Goal: Task Accomplishment & Management: Manage account settings

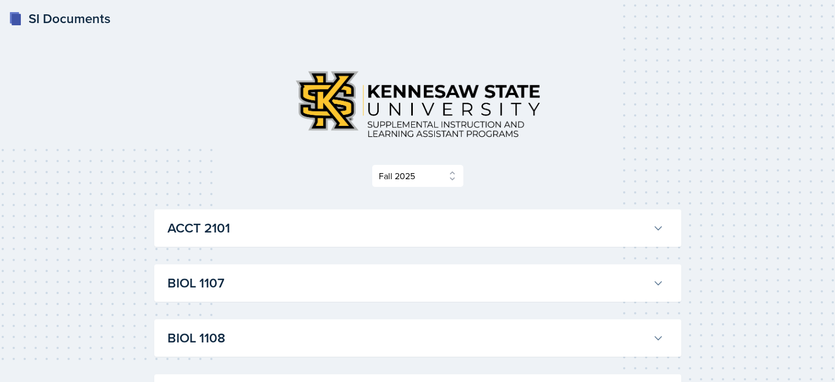
select select "2bed604d-1099-4043-b1bc-2365e8740244"
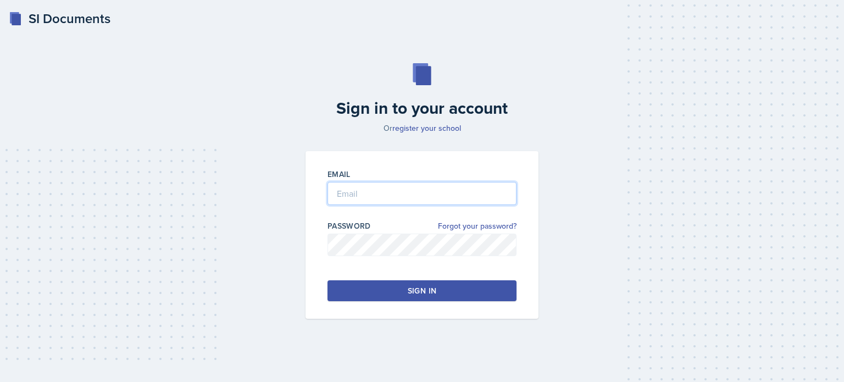
click at [354, 198] on input "email" at bounding box center [421, 193] width 189 height 23
type input "[EMAIL_ADDRESS][DOMAIN_NAME]"
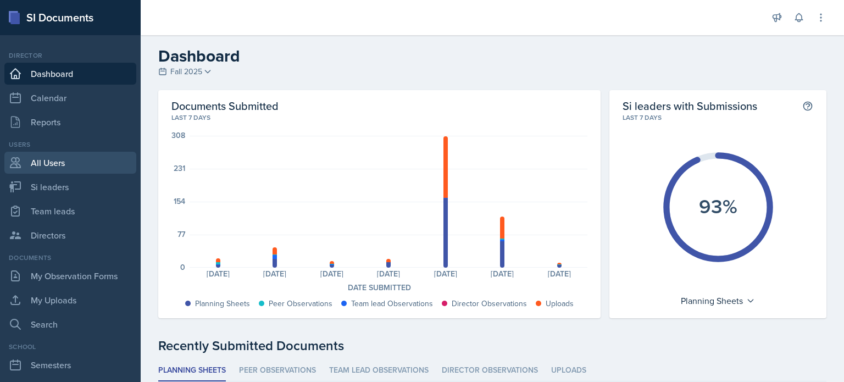
click at [50, 162] on link "All Users" at bounding box center [70, 163] width 132 height 22
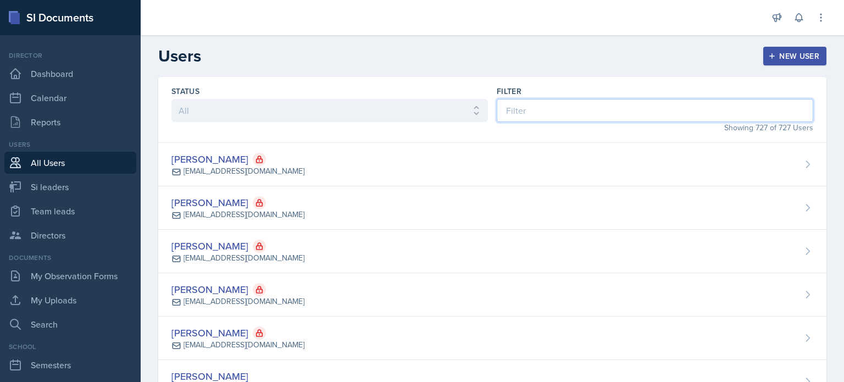
click at [609, 101] on input at bounding box center [655, 110] width 316 height 23
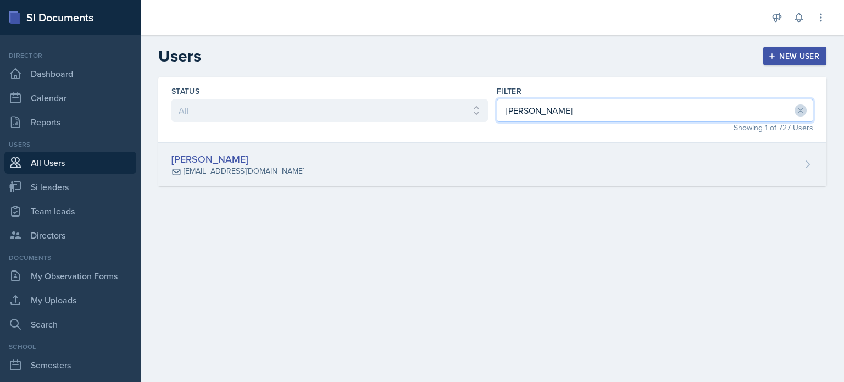
type input "houser"
click at [331, 163] on div "Madie Houser mhouser5@students.kennesaw.edu" at bounding box center [492, 164] width 668 height 43
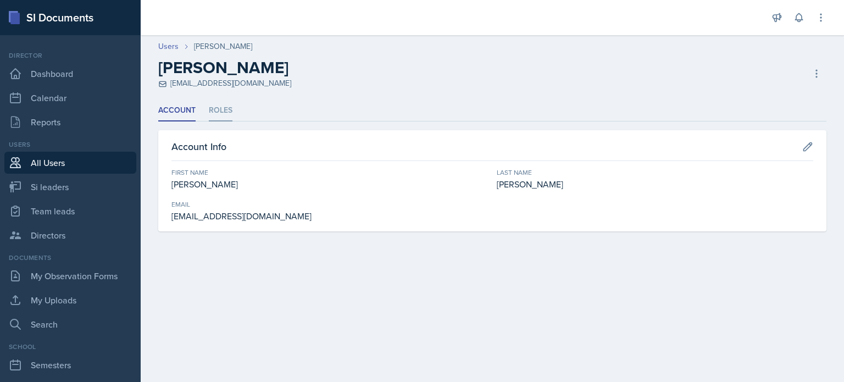
click at [225, 110] on li "Roles" at bounding box center [221, 110] width 24 height 21
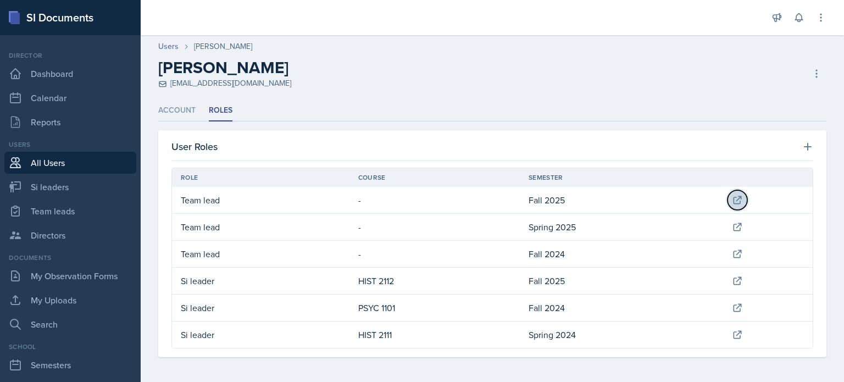
click at [727, 195] on button at bounding box center [737, 200] width 20 height 20
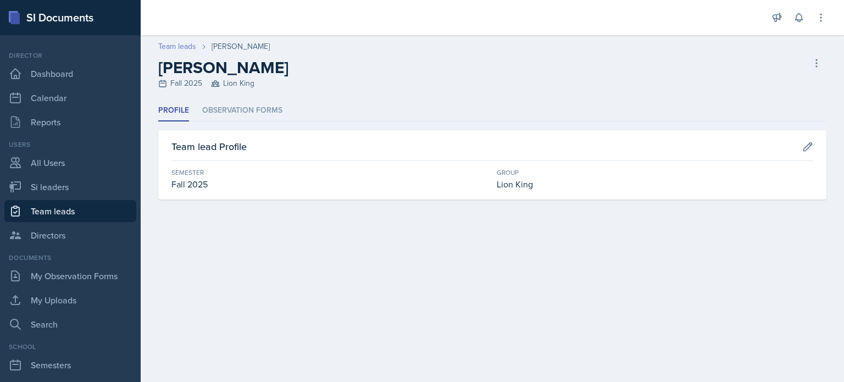
click at [179, 46] on link "Team leads" at bounding box center [177, 47] width 38 height 12
select select "2bed604d-1099-4043-b1bc-2365e8740244"
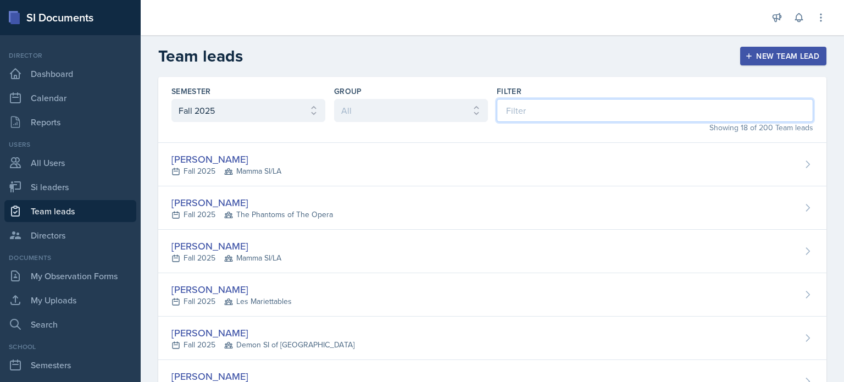
click at [560, 111] on input at bounding box center [655, 110] width 316 height 23
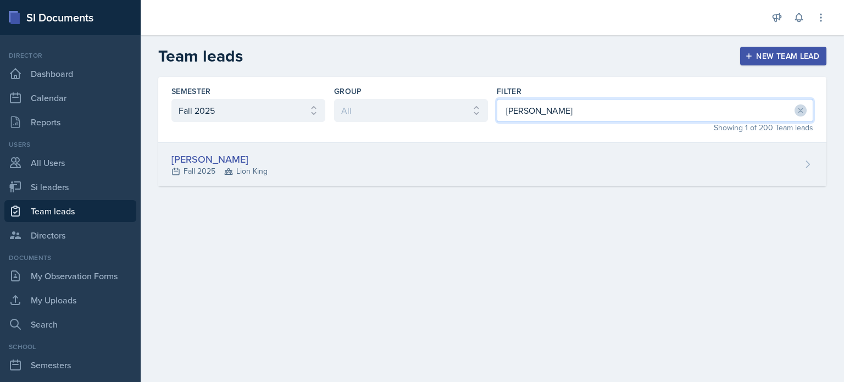
type input "houser"
click at [514, 160] on div "Madie Houser Fall 2025 Lion King" at bounding box center [492, 164] width 668 height 43
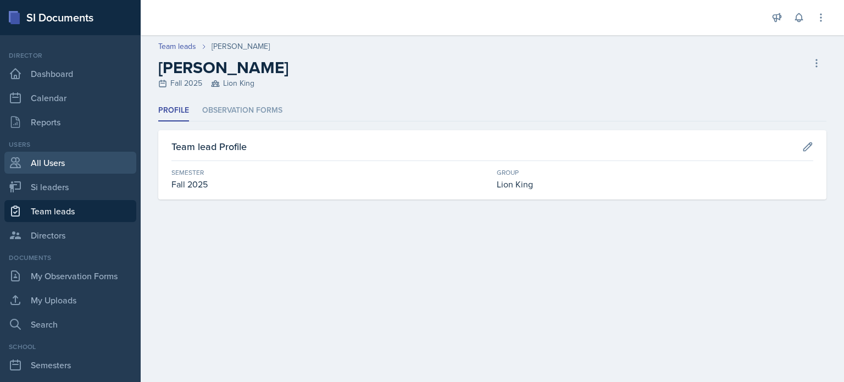
click at [48, 164] on link "All Users" at bounding box center [70, 163] width 132 height 22
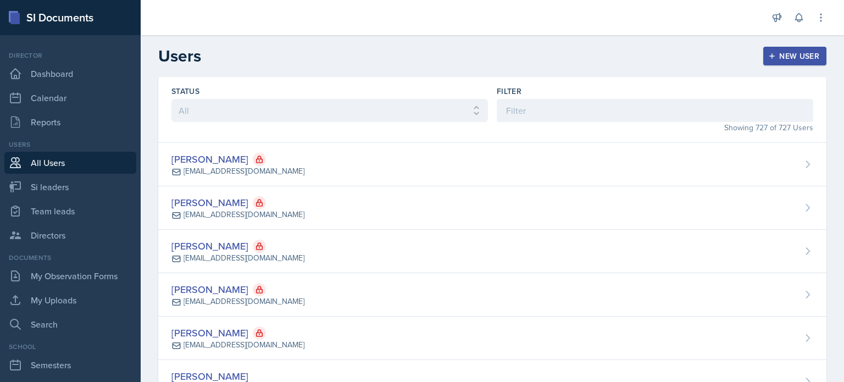
click at [562, 122] on div "Showing 727 of 727 Users" at bounding box center [655, 128] width 316 height 12
click at [564, 115] on input at bounding box center [655, 110] width 316 height 23
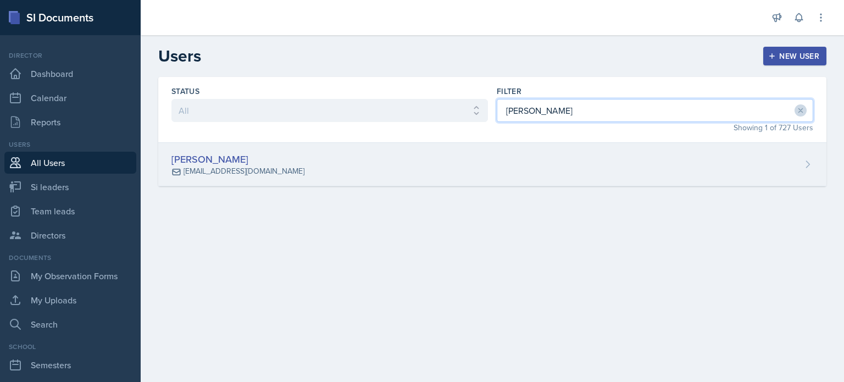
type input "houser"
click at [485, 160] on div "Madie Houser mhouser5@students.kennesaw.edu" at bounding box center [492, 164] width 668 height 43
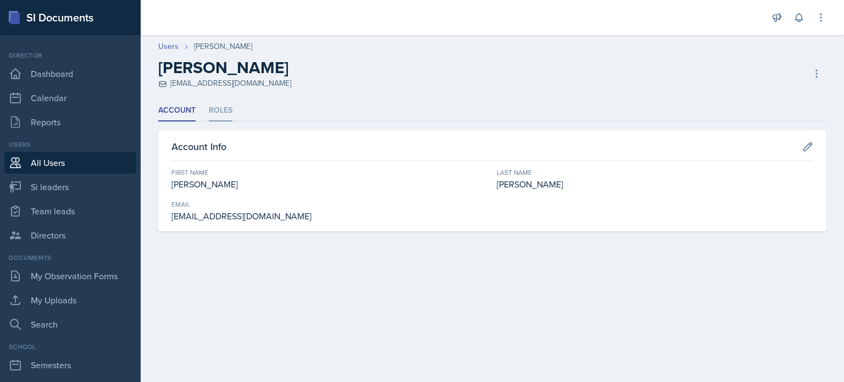
click at [219, 111] on li "Roles" at bounding box center [221, 110] width 24 height 21
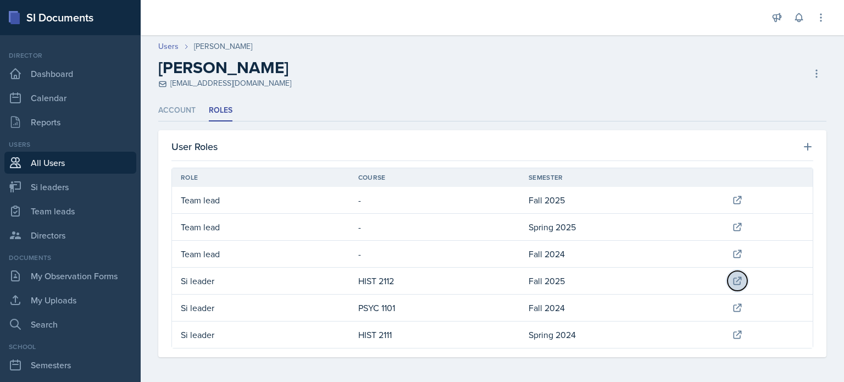
click at [733, 280] on icon at bounding box center [736, 280] width 7 height 7
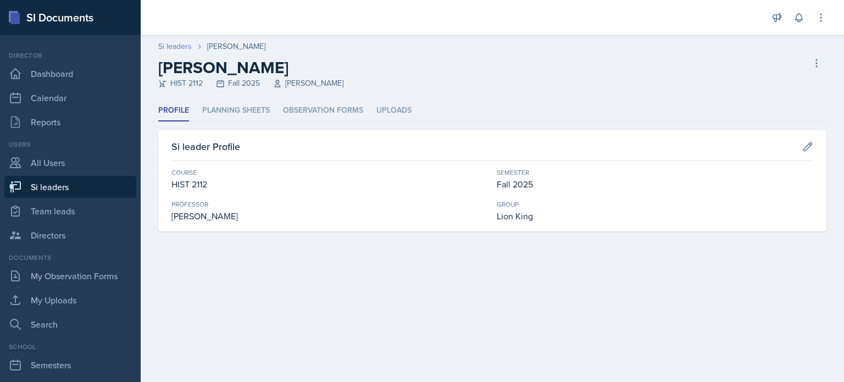
click at [178, 50] on link "Si leaders" at bounding box center [175, 47] width 34 height 12
select select "2bed604d-1099-4043-b1bc-2365e8740244"
